Goal: Find specific page/section: Find specific page/section

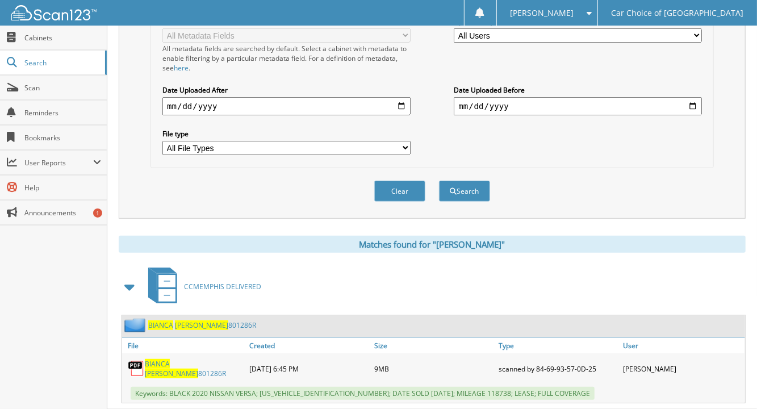
scroll to position [293, 0]
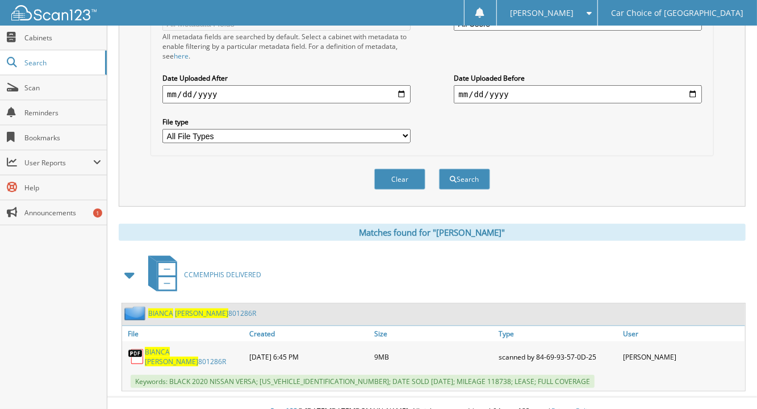
click at [217, 308] on link "BIANCA PAYNE 801286R" at bounding box center [202, 313] width 108 height 10
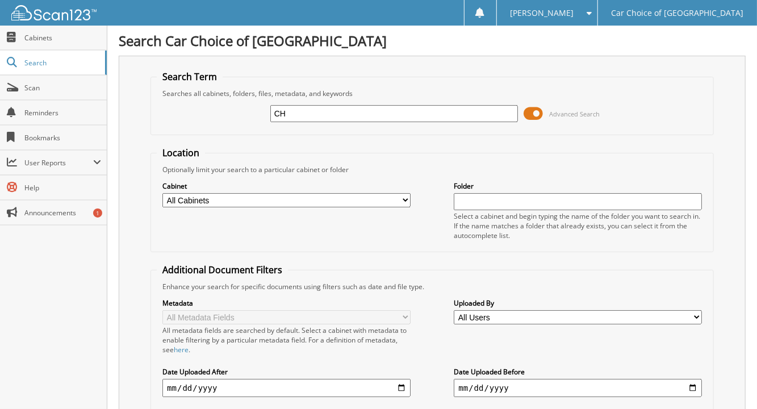
type input "C"
type input "[PERSON_NAME]"
drag, startPoint x: 320, startPoint y: 111, endPoint x: 221, endPoint y: 102, distance: 99.8
click at [221, 102] on div "CATHERINE GRAVES Advanced Search" at bounding box center [432, 113] width 551 height 31
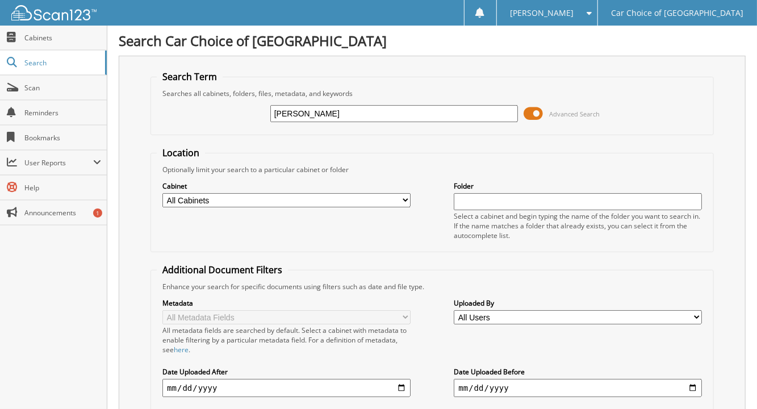
type input "GRAVES"
drag, startPoint x: 318, startPoint y: 112, endPoint x: 189, endPoint y: 106, distance: 129.0
click at [189, 106] on div "GRAVES Advanced Search" at bounding box center [432, 113] width 551 height 31
type input "[PERSON_NAME]"
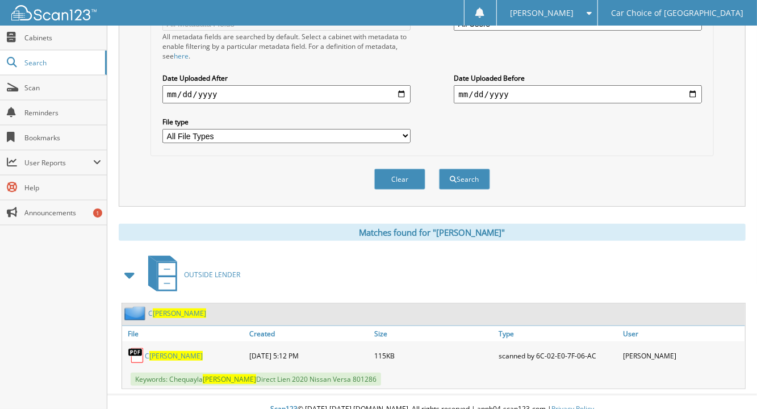
click at [162, 308] on span "Lynch" at bounding box center [179, 313] width 53 height 10
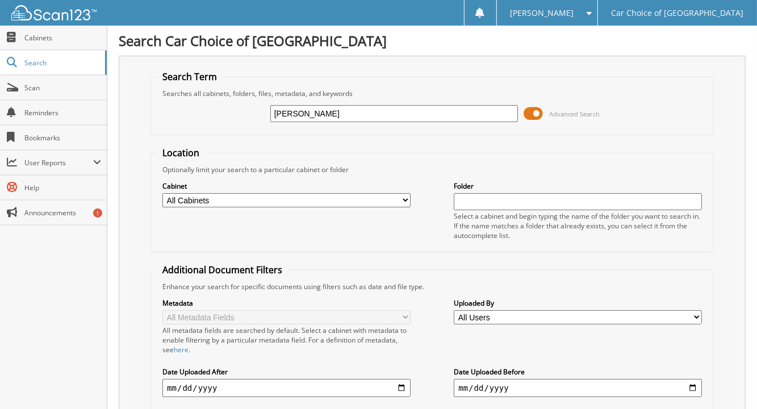
type input "[PERSON_NAME]"
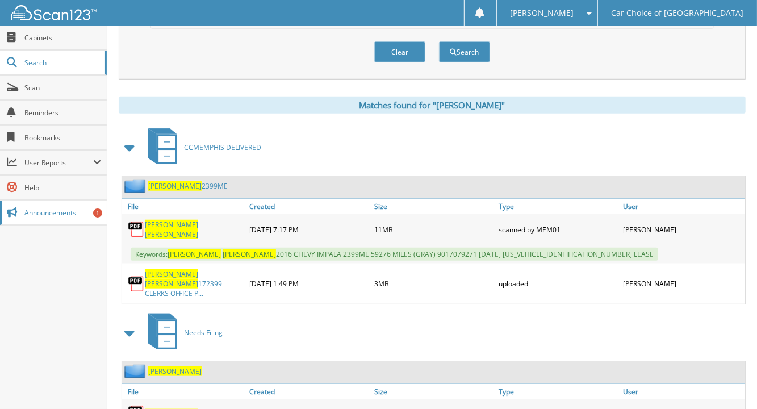
scroll to position [463, 0]
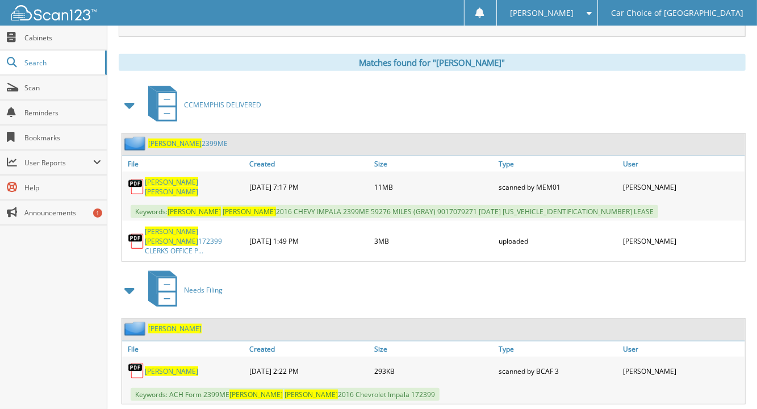
click at [202, 139] on link "[PERSON_NAME] 2399ME" at bounding box center [187, 144] width 79 height 10
